Goal: Information Seeking & Learning: Find specific fact

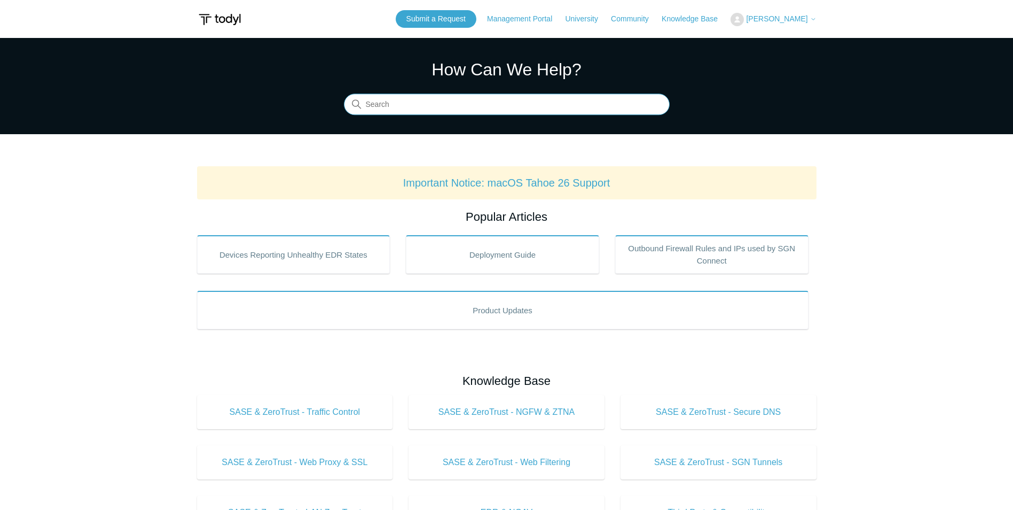
click at [377, 102] on input "Search" at bounding box center [507, 104] width 326 height 21
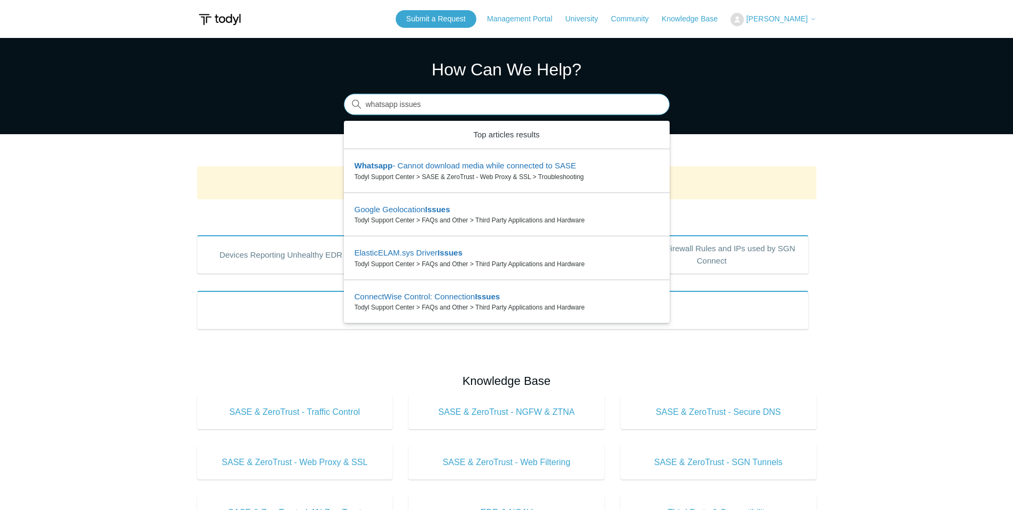
type input "whatsapp issues"
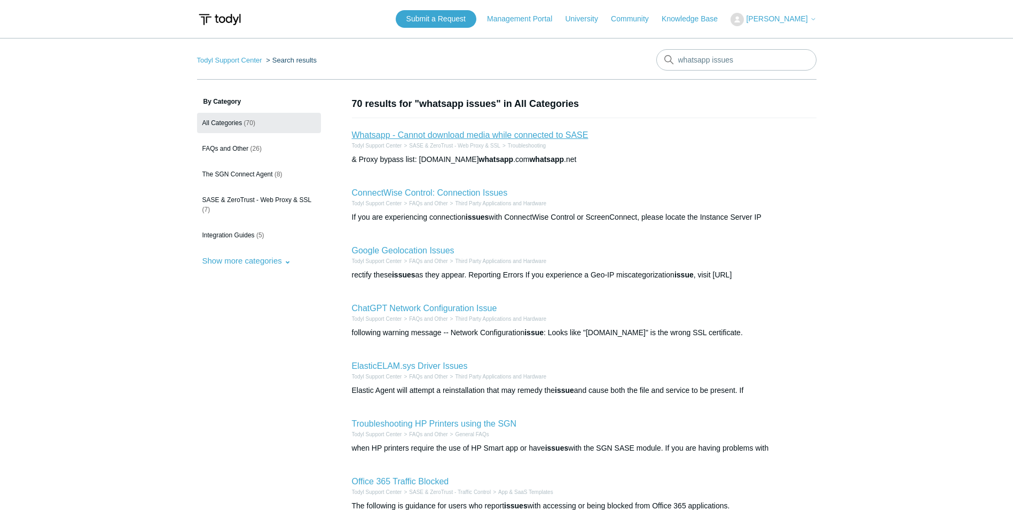
click at [489, 135] on link "Whatsapp - Cannot download media while connected to SASE" at bounding box center [470, 134] width 237 height 9
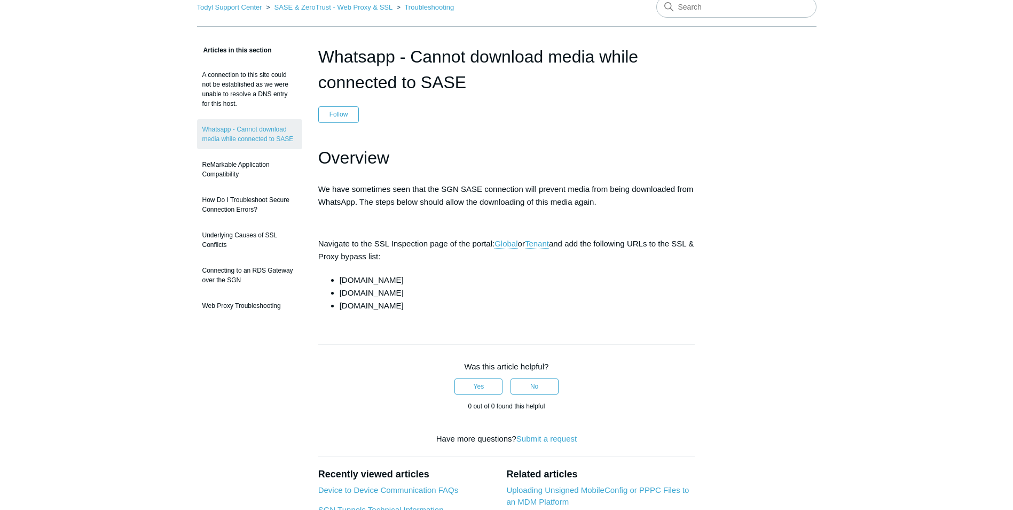
scroll to position [53, 0]
drag, startPoint x: 408, startPoint y: 276, endPoint x: 339, endPoint y: 279, distance: 69.0
click at [340, 279] on li "[DOMAIN_NAME]" at bounding box center [518, 279] width 356 height 13
drag, startPoint x: 339, startPoint y: 279, endPoint x: 349, endPoint y: 280, distance: 9.6
copy li "[DOMAIN_NAME]"
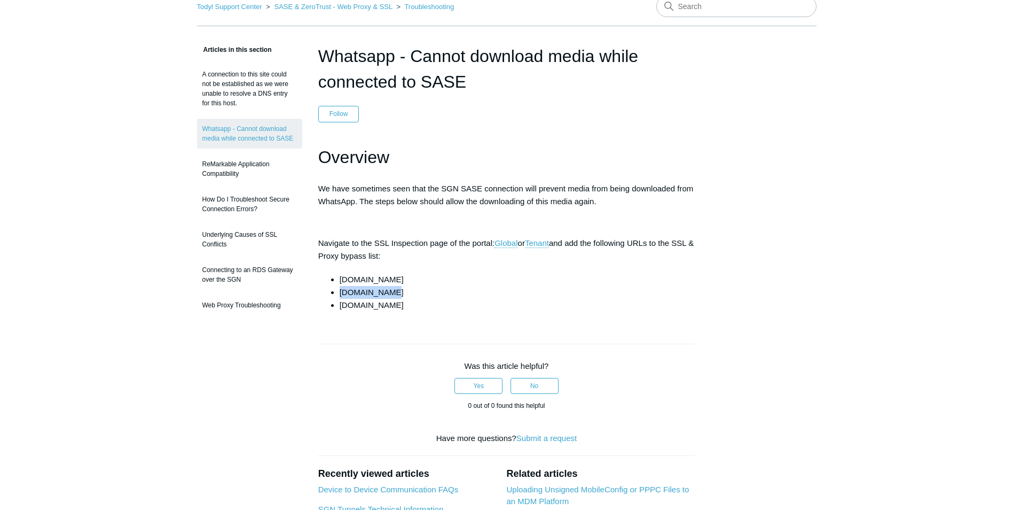
drag, startPoint x: 392, startPoint y: 294, endPoint x: 340, endPoint y: 297, distance: 51.9
click at [340, 297] on li "[DOMAIN_NAME]" at bounding box center [518, 292] width 356 height 13
drag, startPoint x: 340, startPoint y: 297, endPoint x: 345, endPoint y: 294, distance: 5.8
copy li "[DOMAIN_NAME]"
drag, startPoint x: 386, startPoint y: 305, endPoint x: 341, endPoint y: 306, distance: 45.4
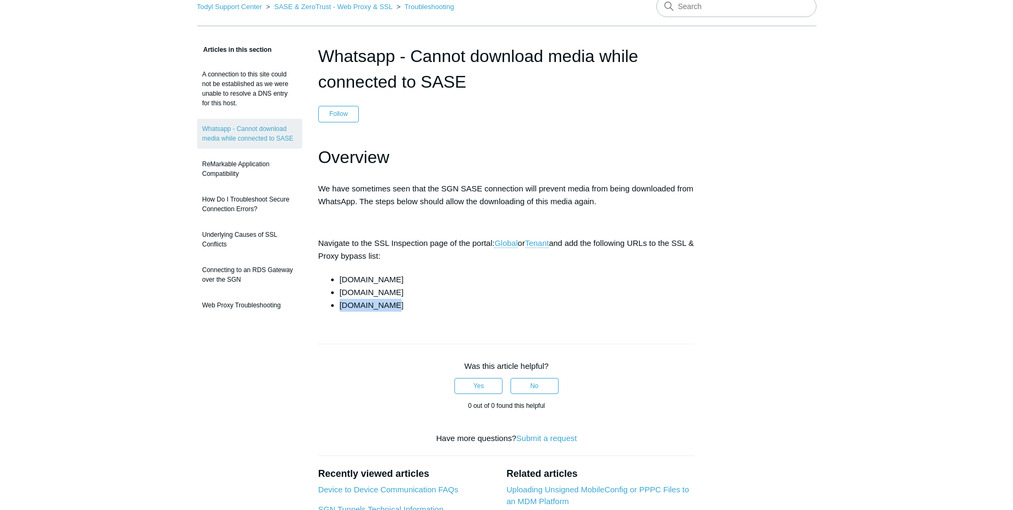
click at [341, 306] on li "[DOMAIN_NAME]" at bounding box center [518, 305] width 356 height 13
copy li "[DOMAIN_NAME]"
